Goal: Navigation & Orientation: Find specific page/section

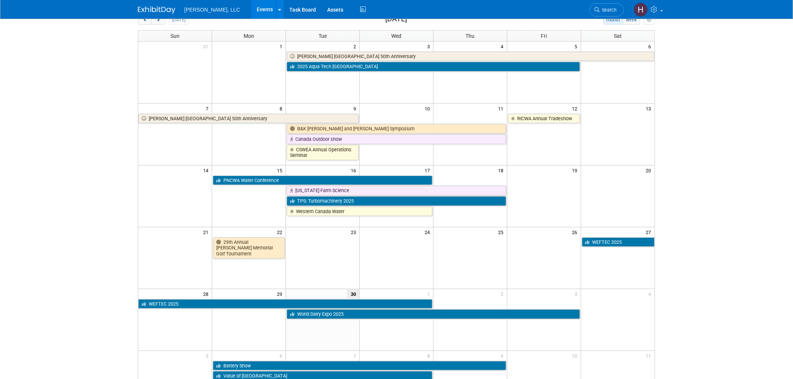
scroll to position [156, 0]
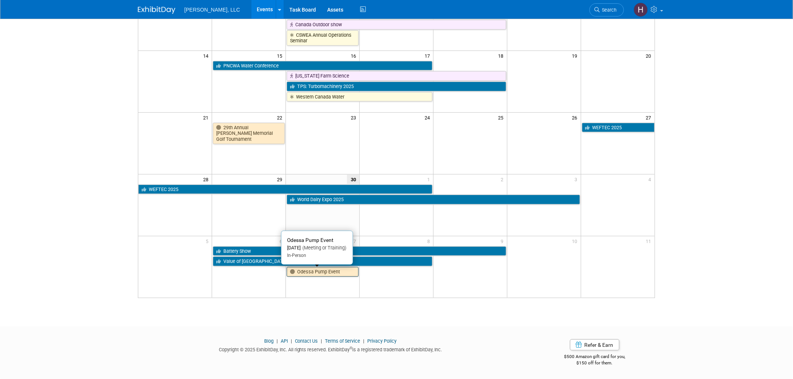
click at [322, 272] on link "Odessa Pump Event" at bounding box center [323, 272] width 72 height 10
